Goal: Information Seeking & Learning: Learn about a topic

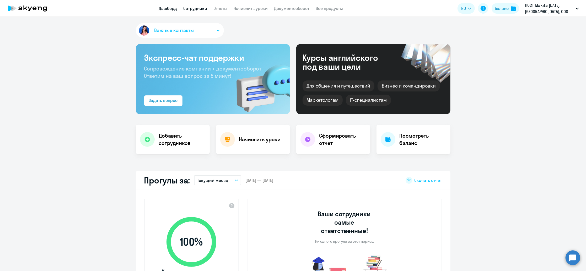
click at [192, 11] on link "Сотрудники" at bounding box center [196, 8] width 24 height 5
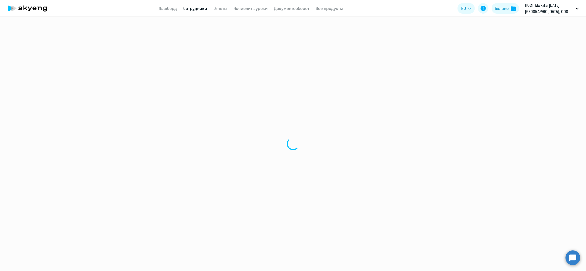
select select "30"
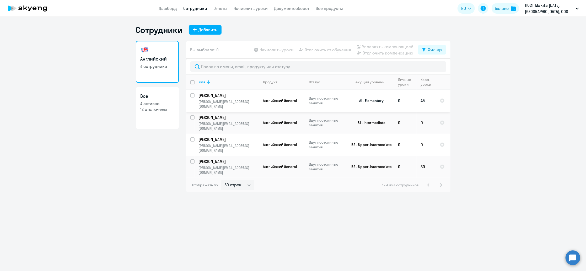
click at [230, 95] on p "[PERSON_NAME]" at bounding box center [228, 96] width 59 height 6
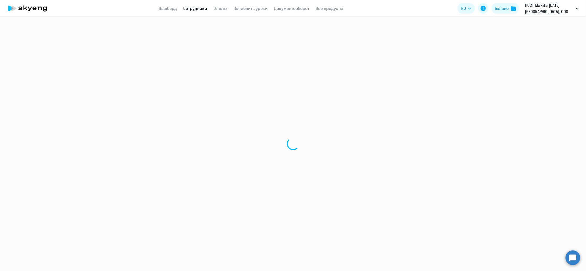
select select "english"
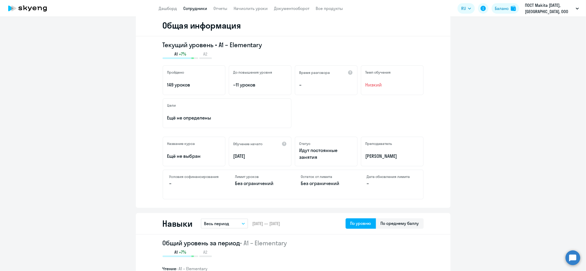
scroll to position [70, 0]
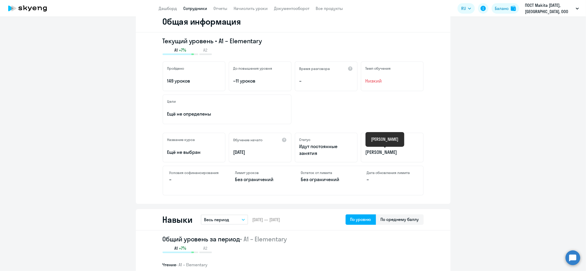
drag, startPoint x: 407, startPoint y: 153, endPoint x: 369, endPoint y: 151, distance: 38.0
click at [369, 151] on p "[PERSON_NAME]" at bounding box center [392, 152] width 53 height 7
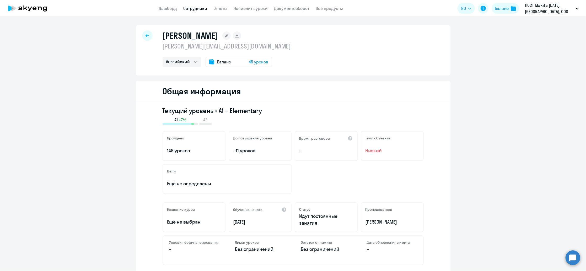
select select "30"
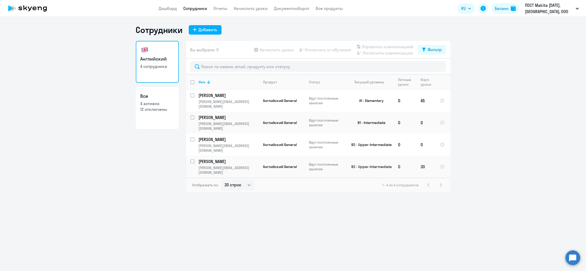
click at [226, 159] on p "[PERSON_NAME]" at bounding box center [228, 162] width 59 height 6
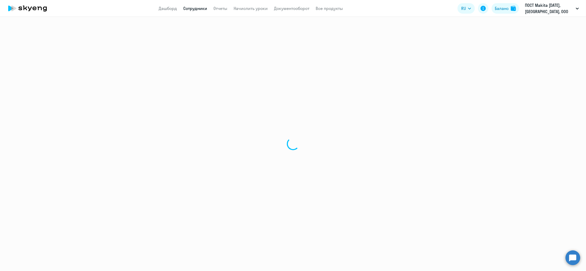
select select "english"
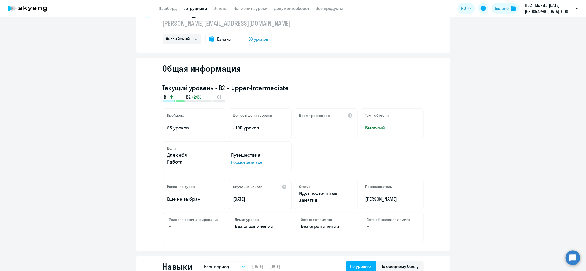
scroll to position [35, 0]
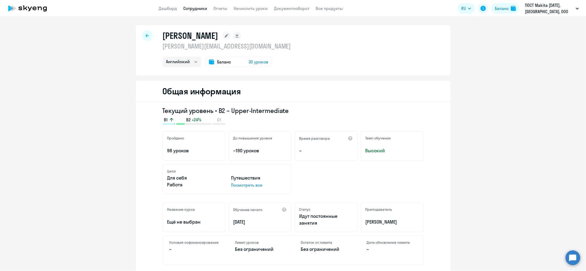
select select "30"
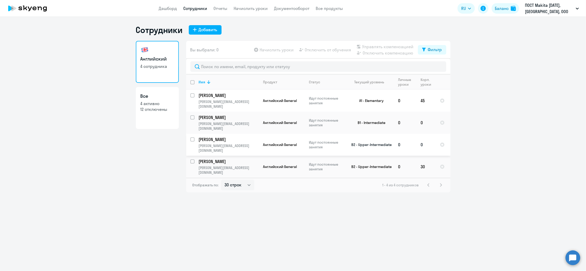
click at [227, 137] on p "[PERSON_NAME]" at bounding box center [228, 140] width 59 height 6
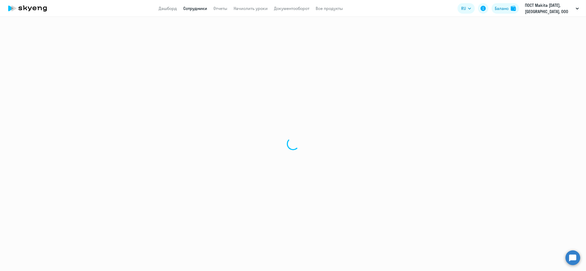
select select "english"
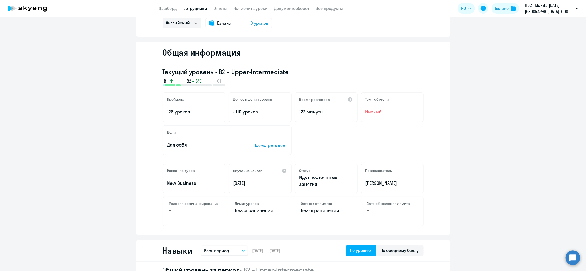
scroll to position [70, 0]
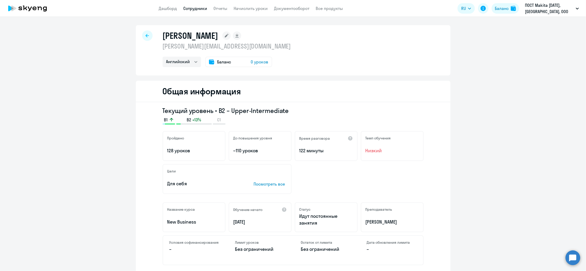
select select "30"
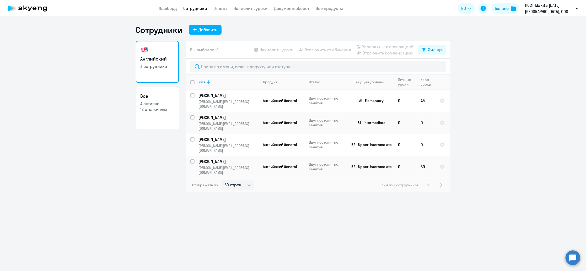
drag, startPoint x: 116, startPoint y: 262, endPoint x: 116, endPoint y: 258, distance: 3.9
click at [116, 262] on div "Сотрудники Добавить Английский 4 сотрудника Все 4 активно 12 отключены Вы выбра…" at bounding box center [293, 144] width 586 height 254
